Goal: Task Accomplishment & Management: Complete application form

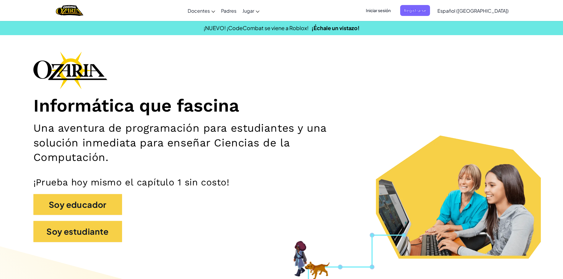
click at [390, 7] on span "Iniciar sesión" at bounding box center [378, 10] width 32 height 11
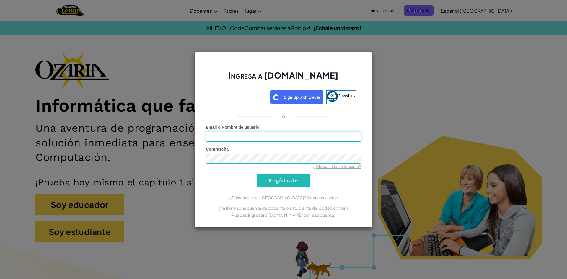
click at [216, 136] on input "Email o Nombre de usuario :" at bounding box center [283, 137] width 155 height 10
type input "[EMAIL_ADDRESS][DOMAIN_NAME]"
click at [257, 174] on input "Regístrate" at bounding box center [284, 180] width 54 height 13
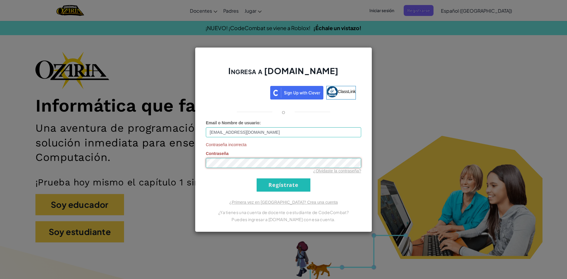
click at [257, 178] on input "Regístrate" at bounding box center [284, 184] width 54 height 13
